Goal: Information Seeking & Learning: Understand process/instructions

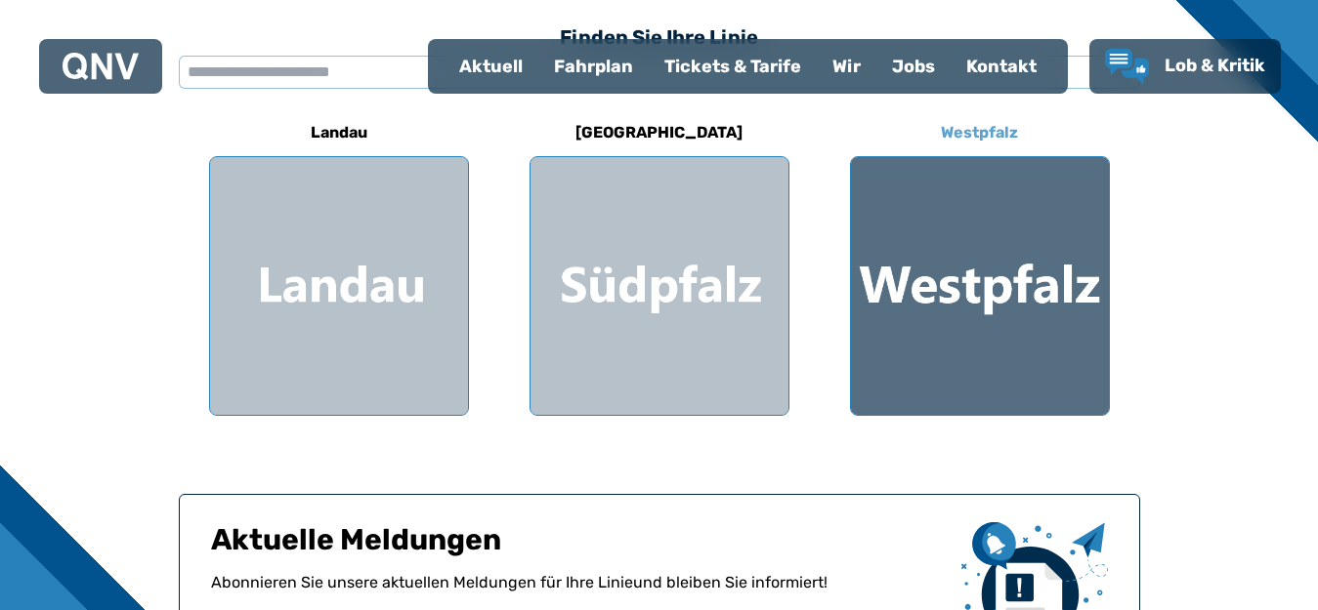
scroll to position [586, 0]
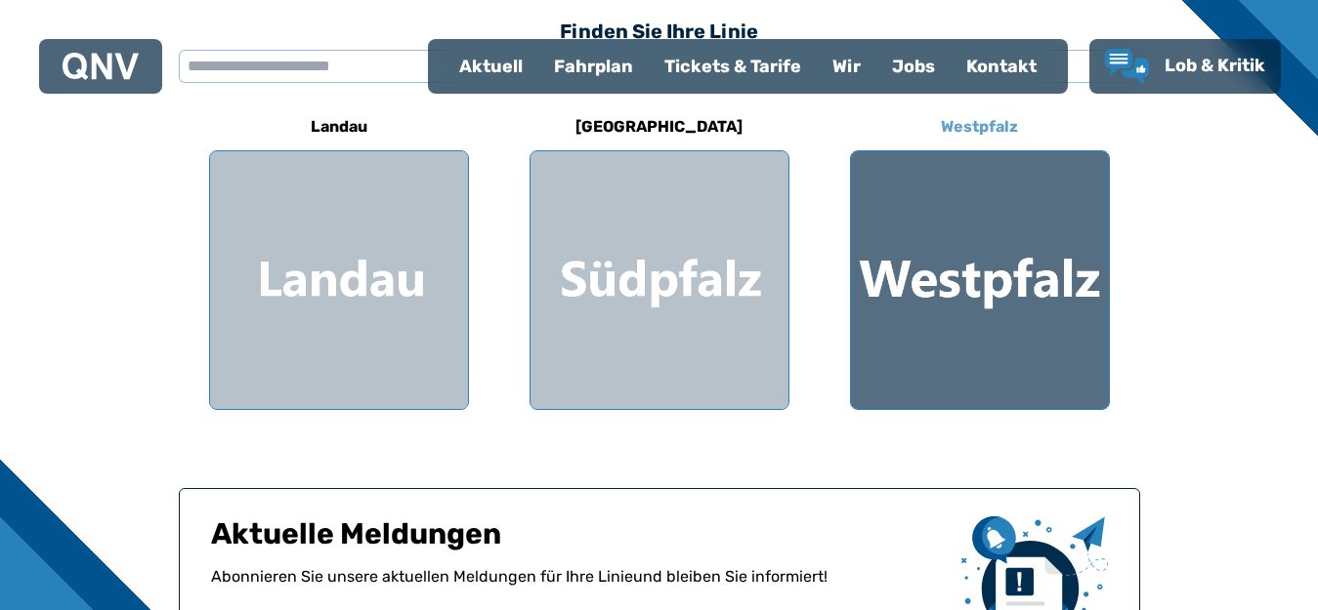
click at [986, 132] on h6 "Westpfalz" at bounding box center [979, 126] width 93 height 31
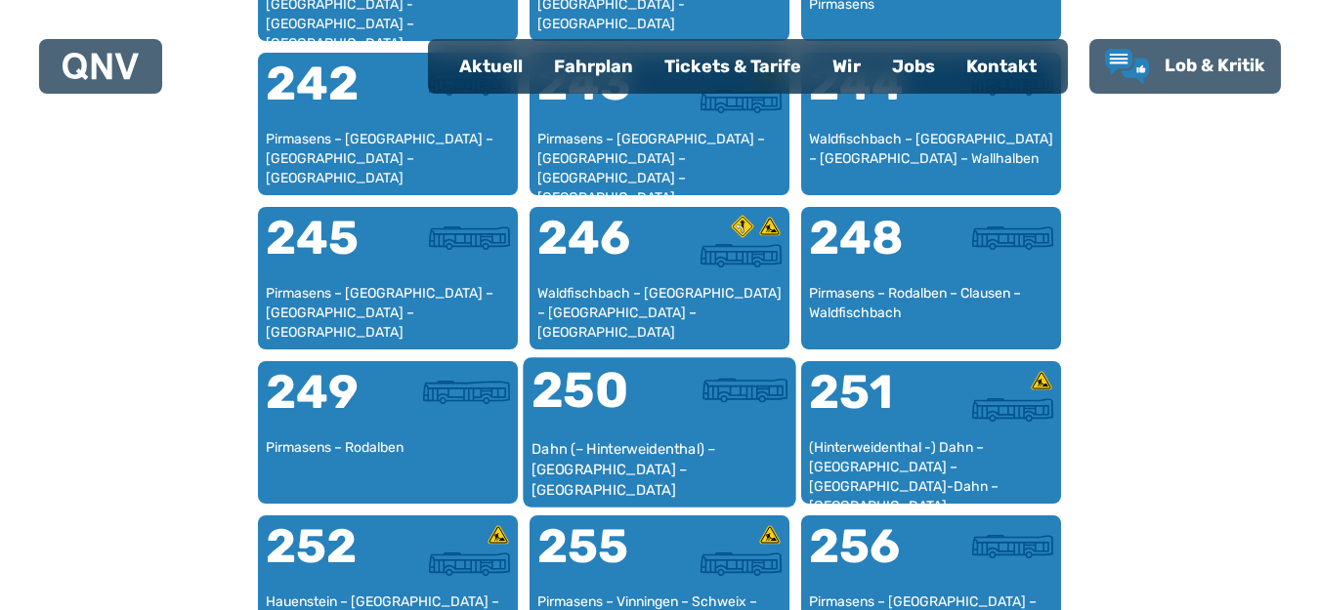
scroll to position [2246, 0]
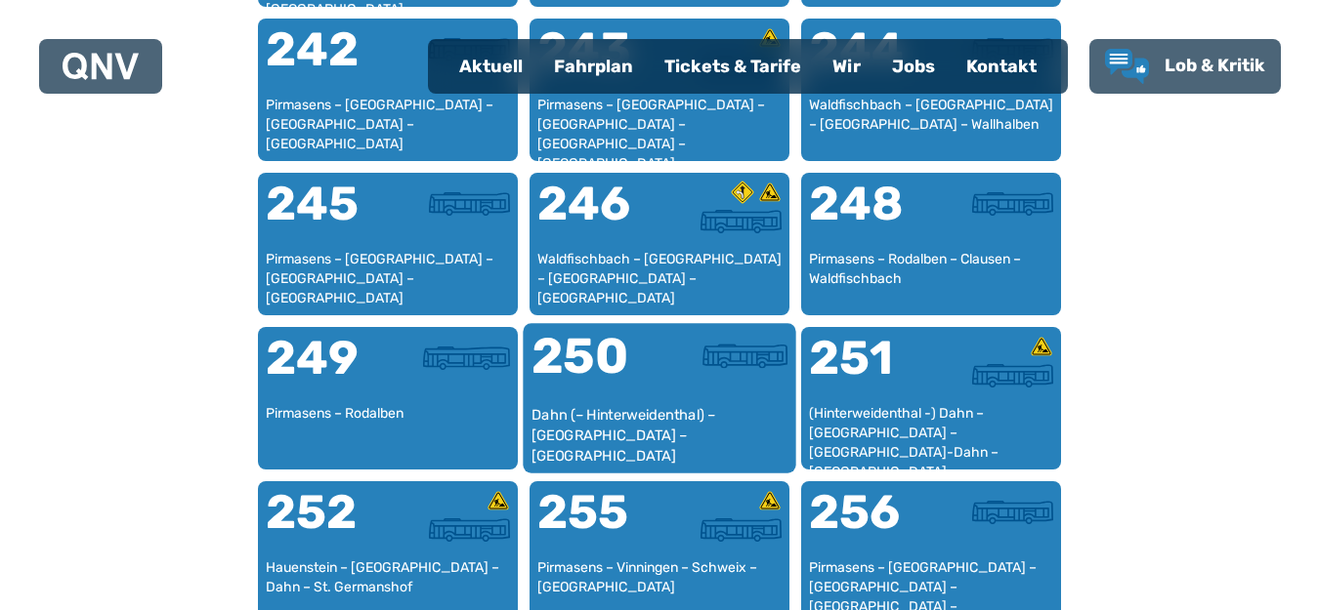
click at [588, 395] on div "250" at bounding box center [594, 368] width 128 height 73
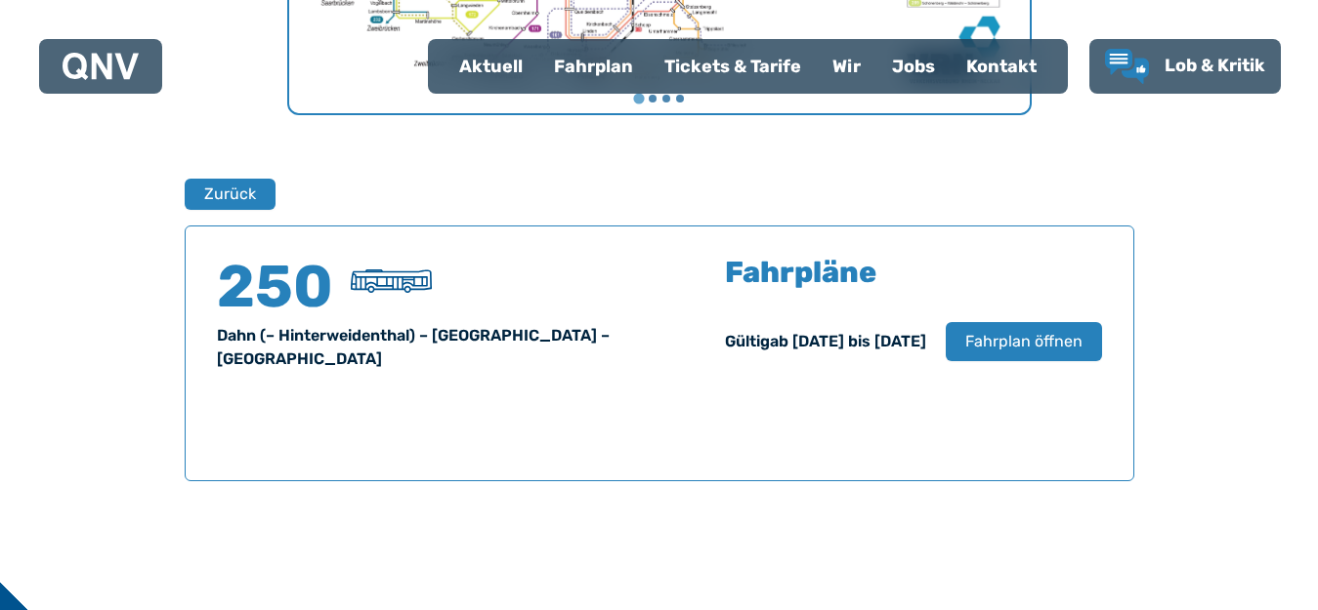
scroll to position [1287, 0]
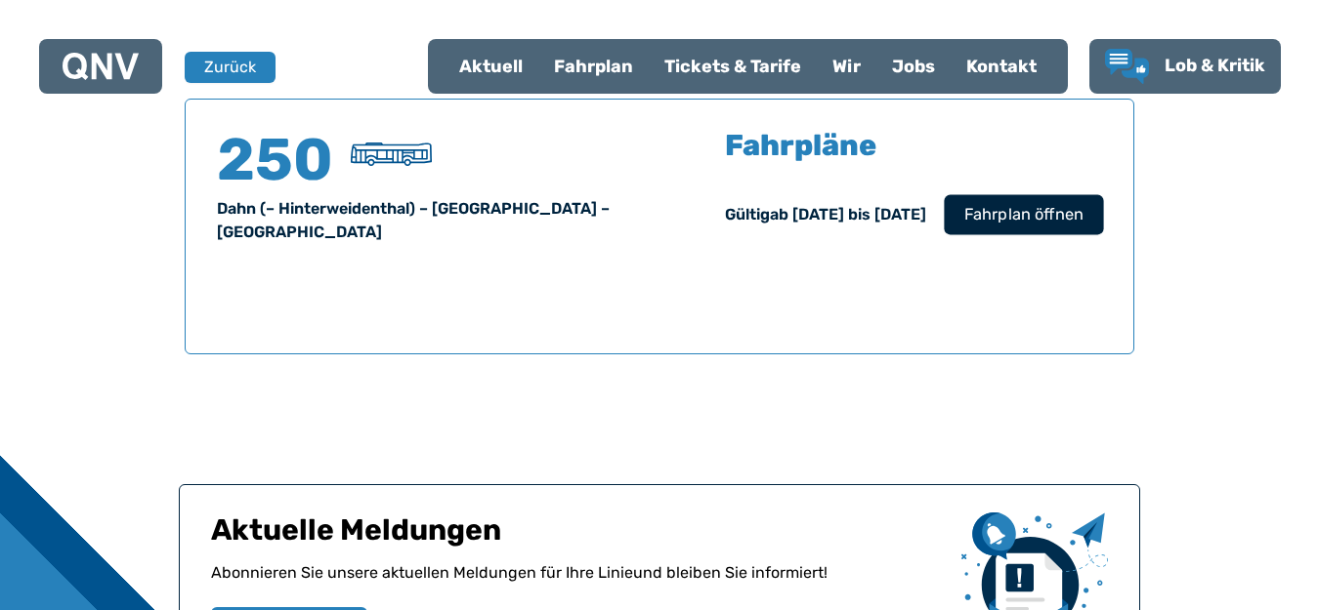
click at [1002, 216] on span "Fahrplan öffnen" at bounding box center [1022, 214] width 119 height 23
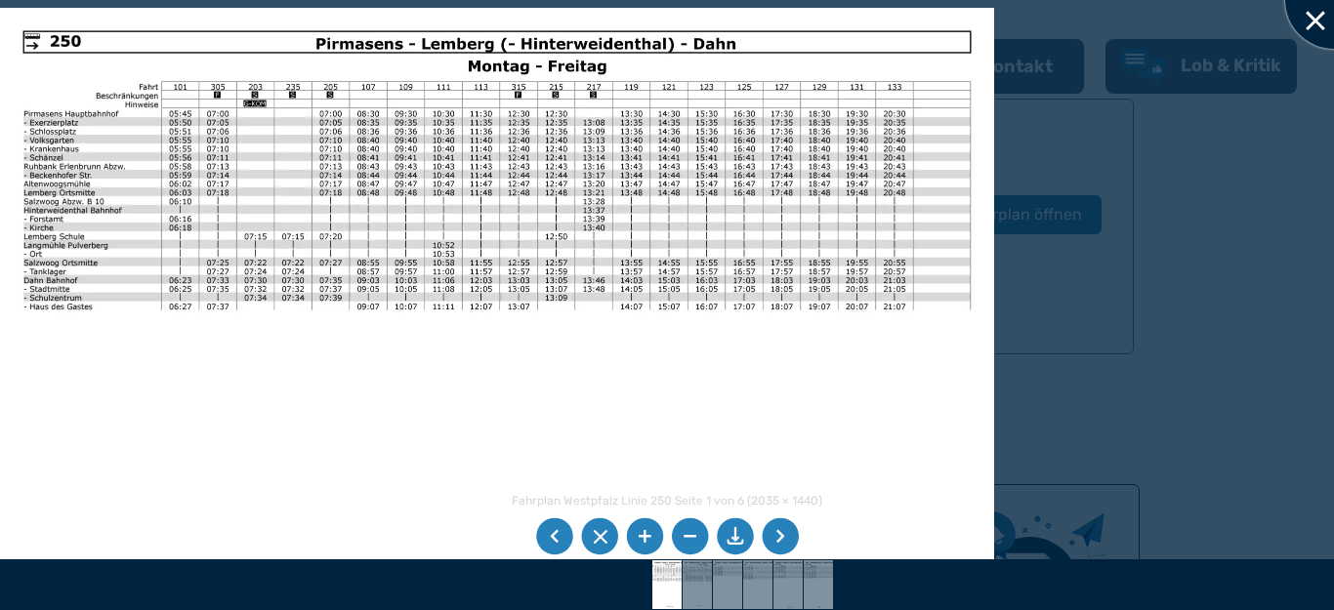
click at [1313, 13] on div at bounding box center [1334, 0] width 98 height 98
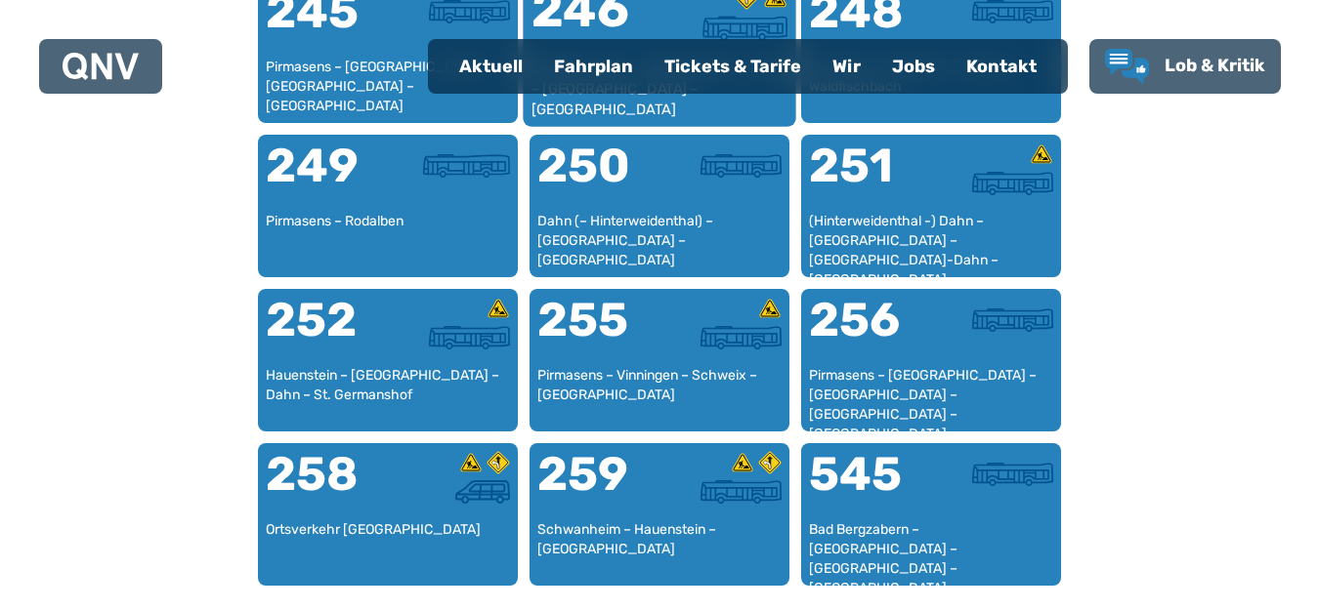
scroll to position [2457, 0]
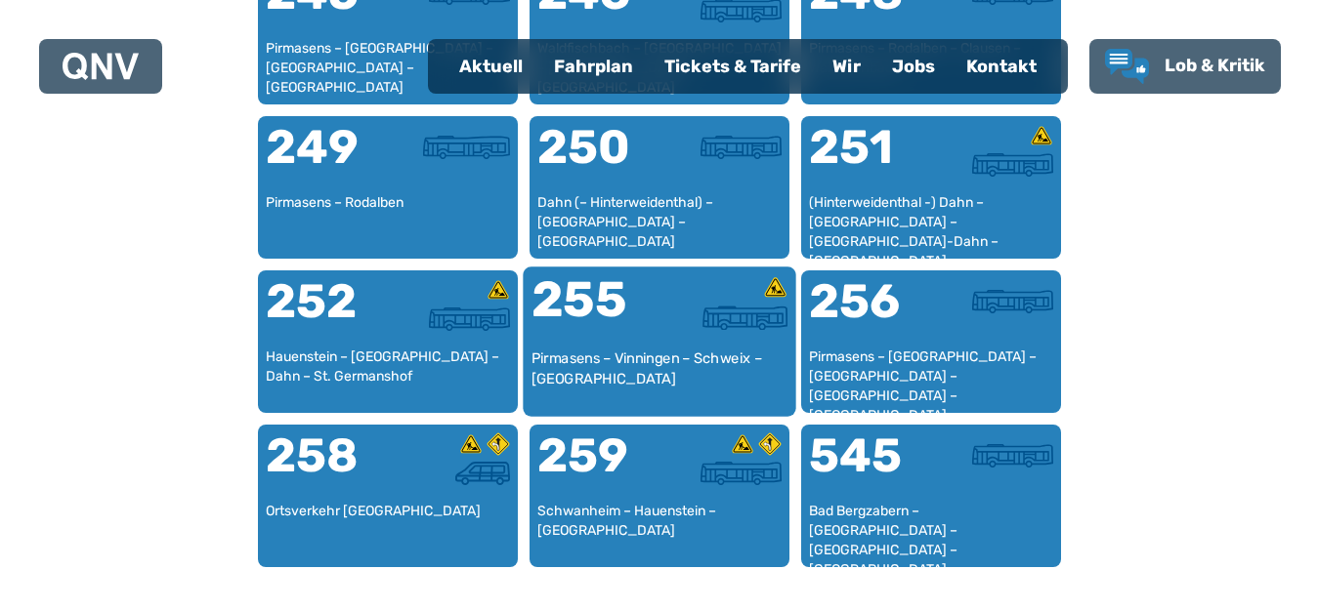
click at [579, 312] on div "255" at bounding box center [594, 311] width 128 height 73
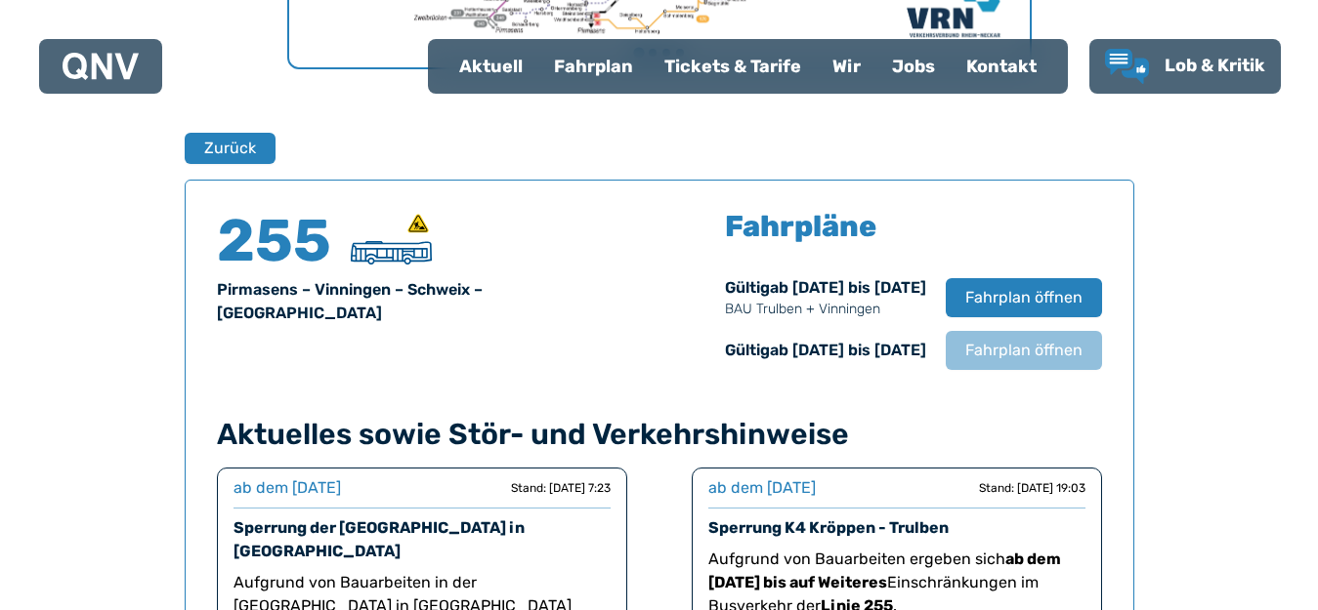
scroll to position [1287, 0]
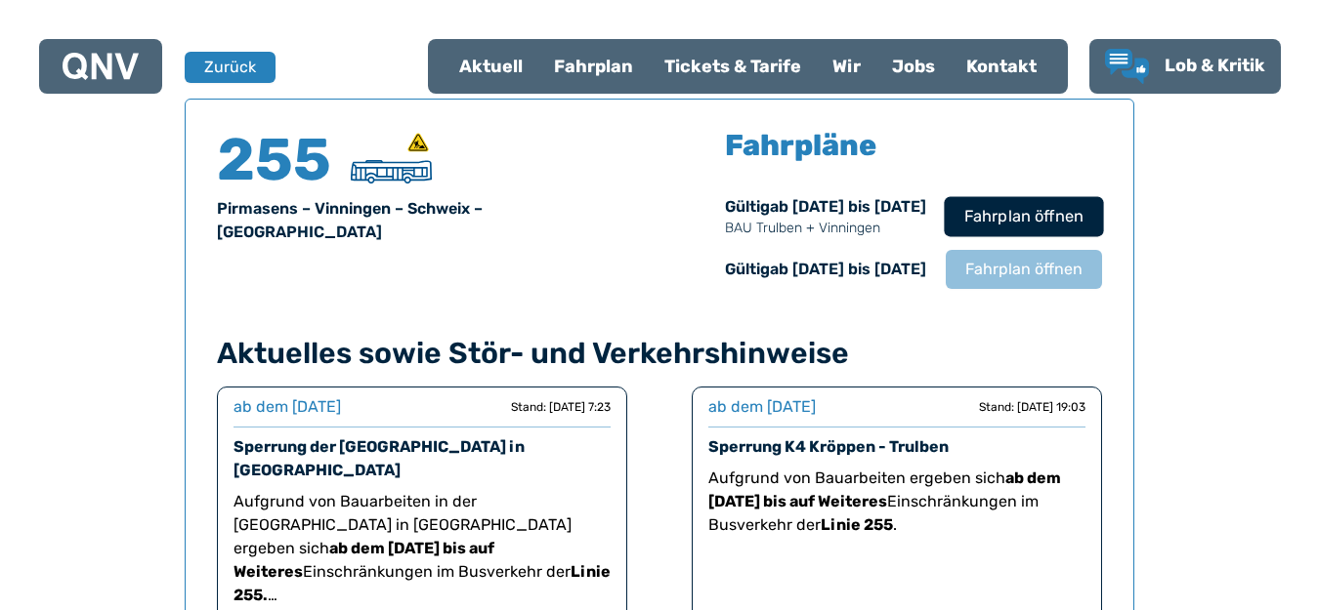
drag, startPoint x: 1034, startPoint y: 209, endPoint x: 1036, endPoint y: 222, distance: 12.8
click at [1036, 222] on span "Fahrplan öffnen" at bounding box center [1022, 216] width 119 height 23
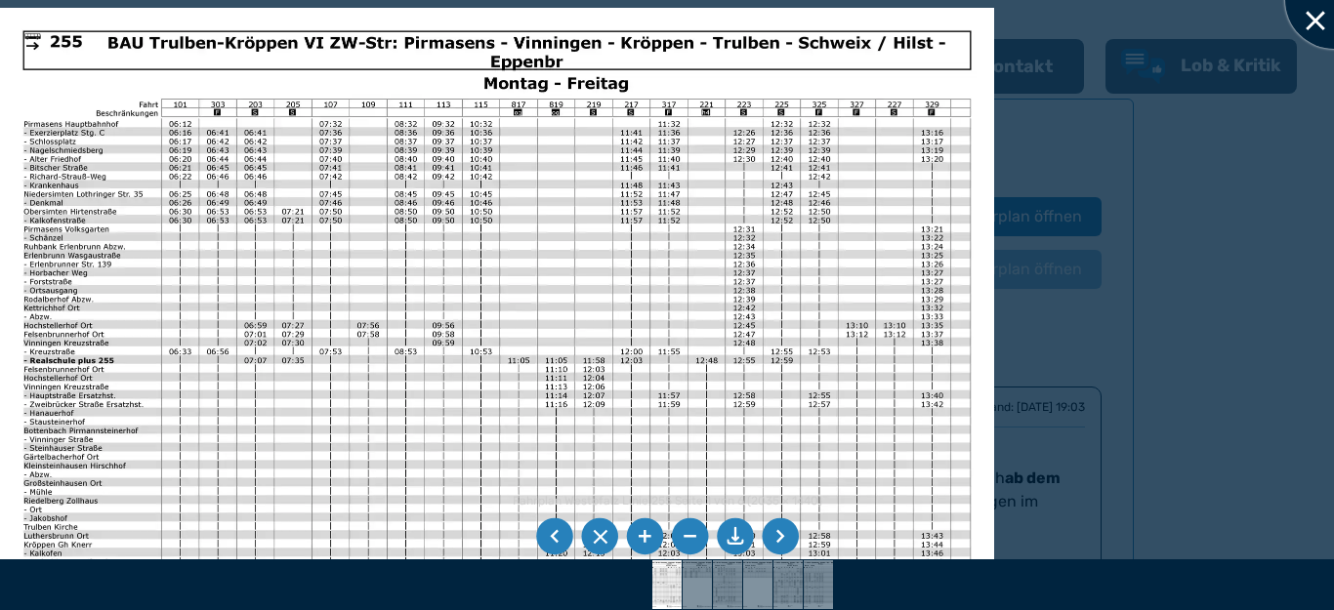
click at [1317, 20] on div at bounding box center [1334, 0] width 98 height 98
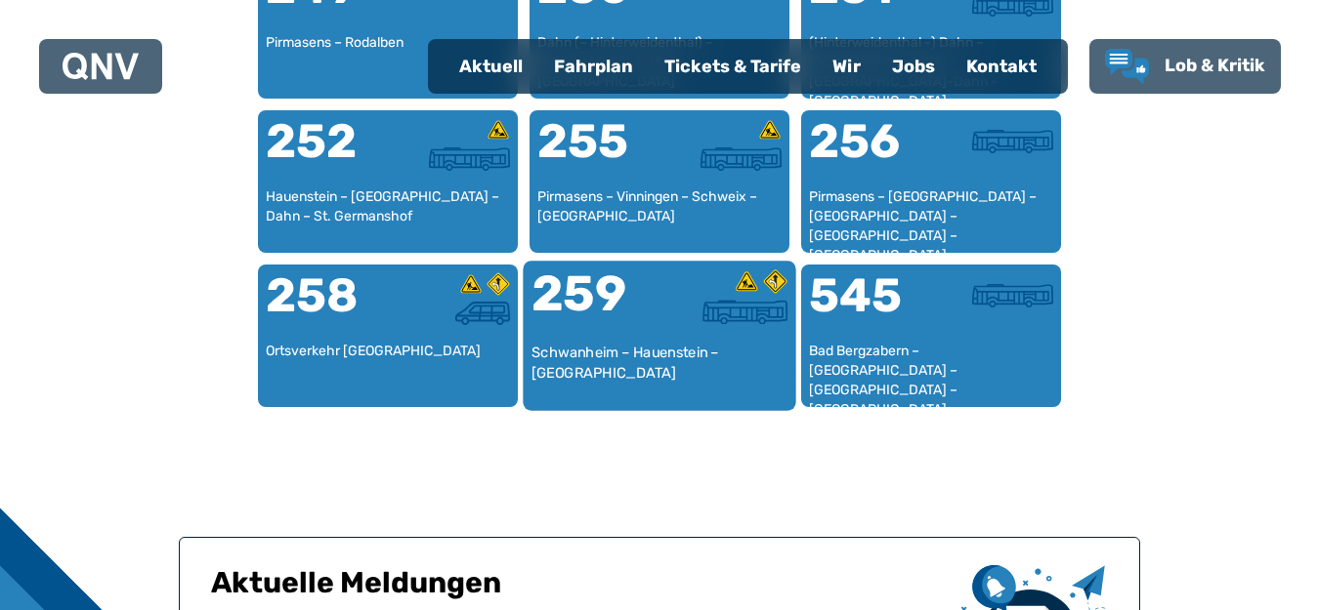
scroll to position [2653, 0]
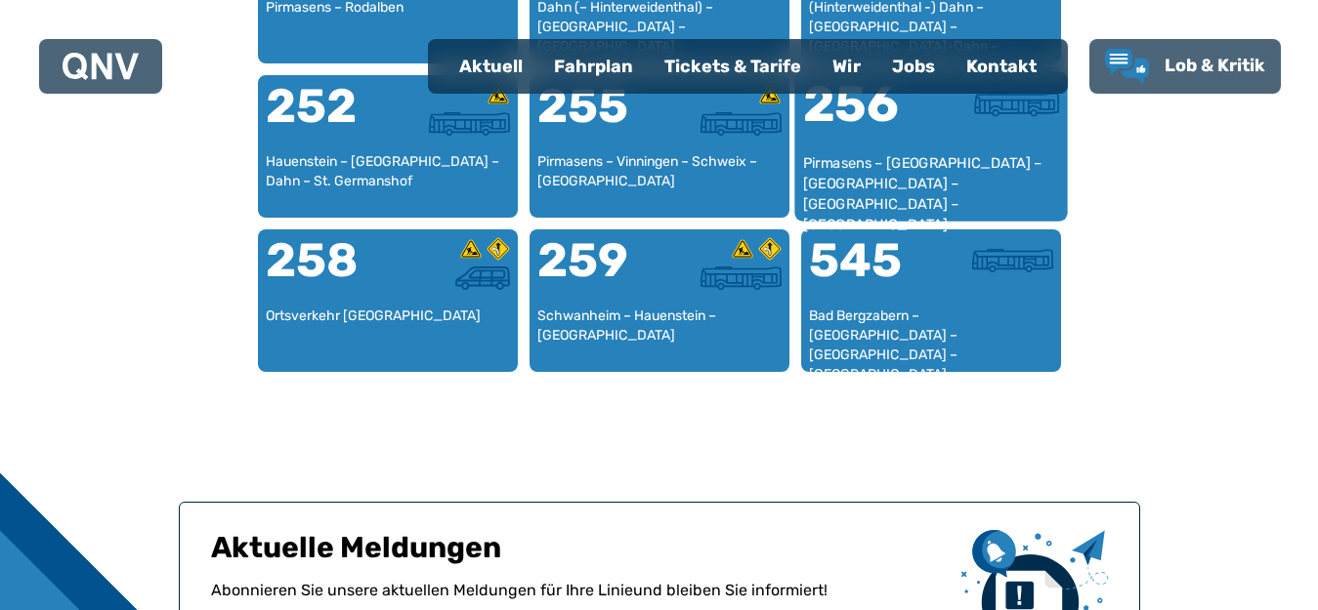
click at [855, 166] on div "Pirmasens – [GEOGRAPHIC_DATA] – [GEOGRAPHIC_DATA] – [GEOGRAPHIC_DATA] – [GEOGRA…" at bounding box center [930, 183] width 257 height 60
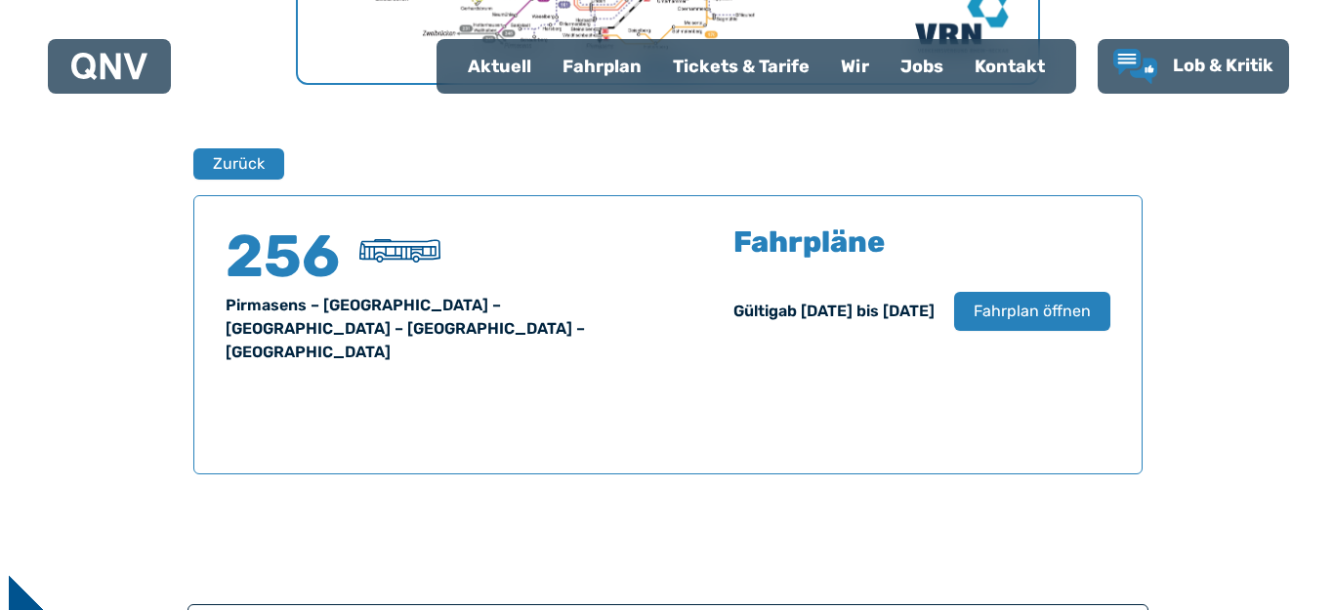
scroll to position [1287, 0]
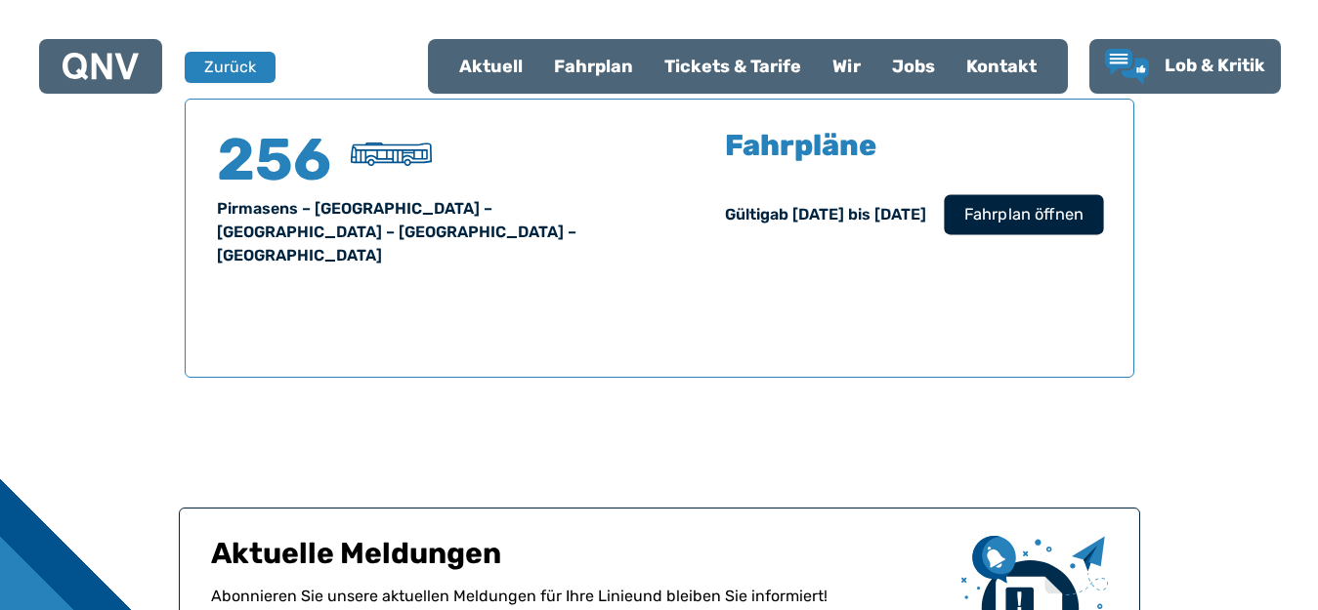
click at [1015, 215] on span "Fahrplan öffnen" at bounding box center [1022, 214] width 119 height 23
